Goal: Navigation & Orientation: Go to known website

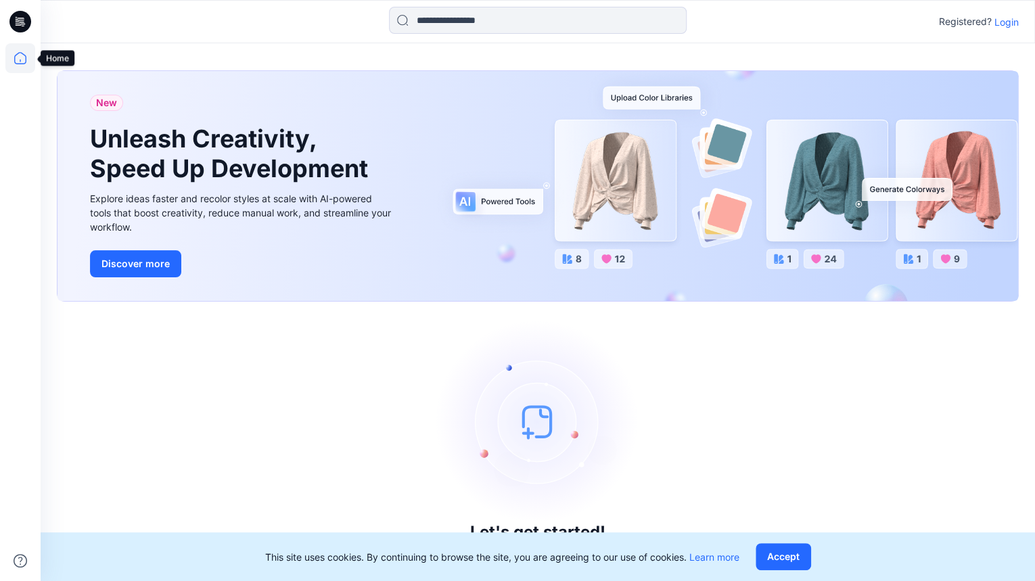
click at [5, 64] on icon at bounding box center [20, 58] width 30 height 30
click at [17, 21] on icon at bounding box center [18, 21] width 4 height 1
click at [825, 24] on p "Login" at bounding box center [1006, 22] width 24 height 14
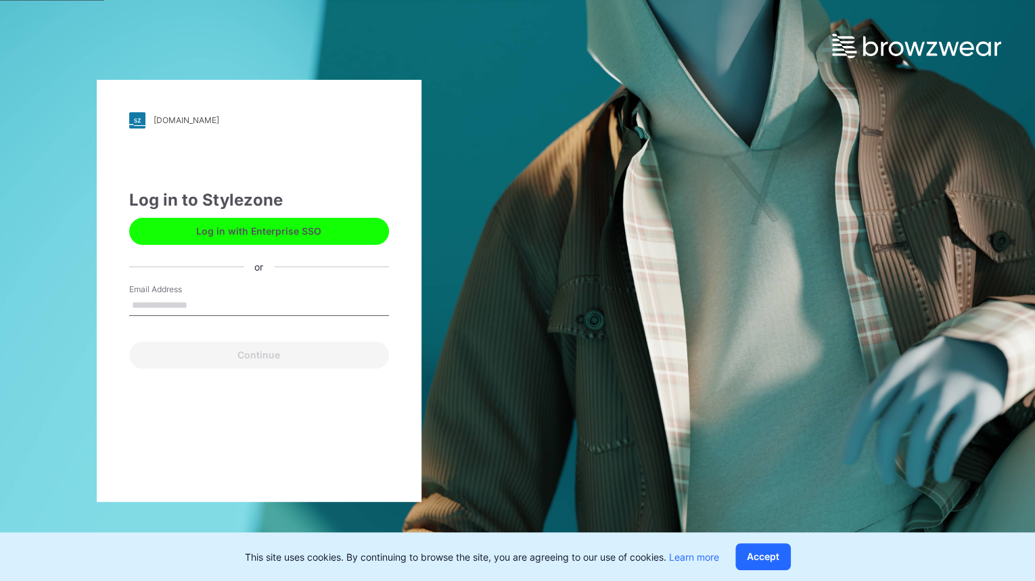
click at [273, 289] on div "Email Address" at bounding box center [259, 303] width 260 height 41
